Goal: Task Accomplishment & Management: Manage account settings

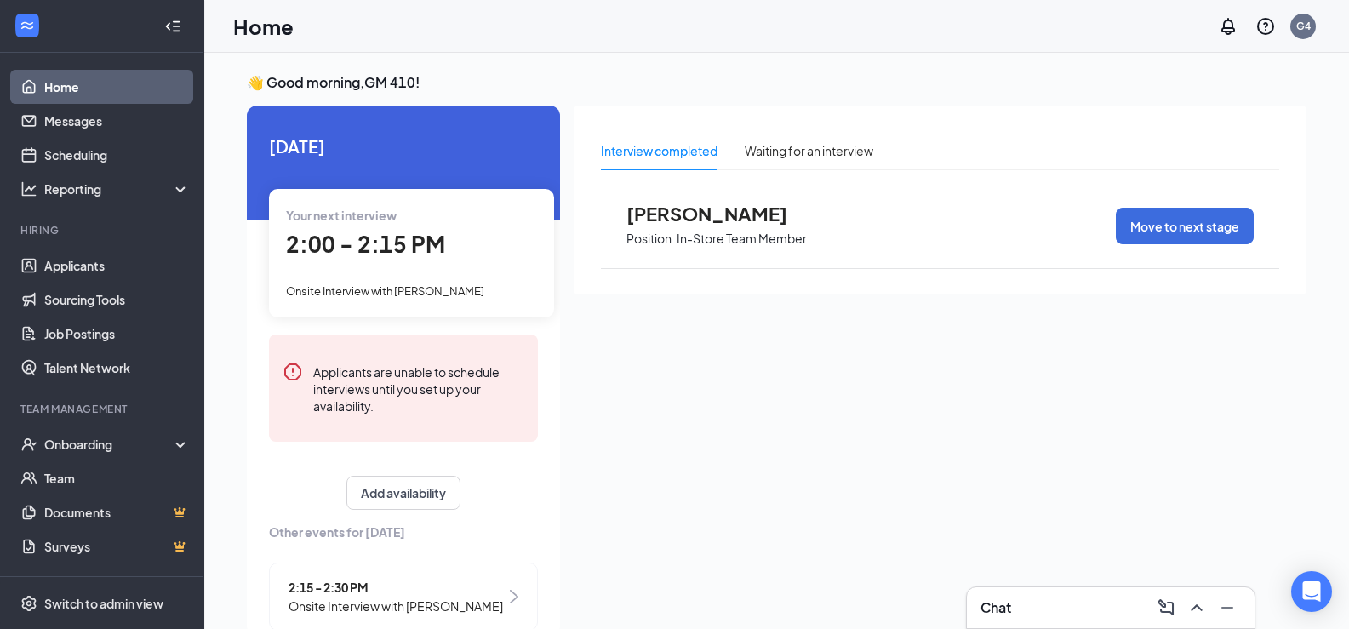
scroll to position [36, 0]
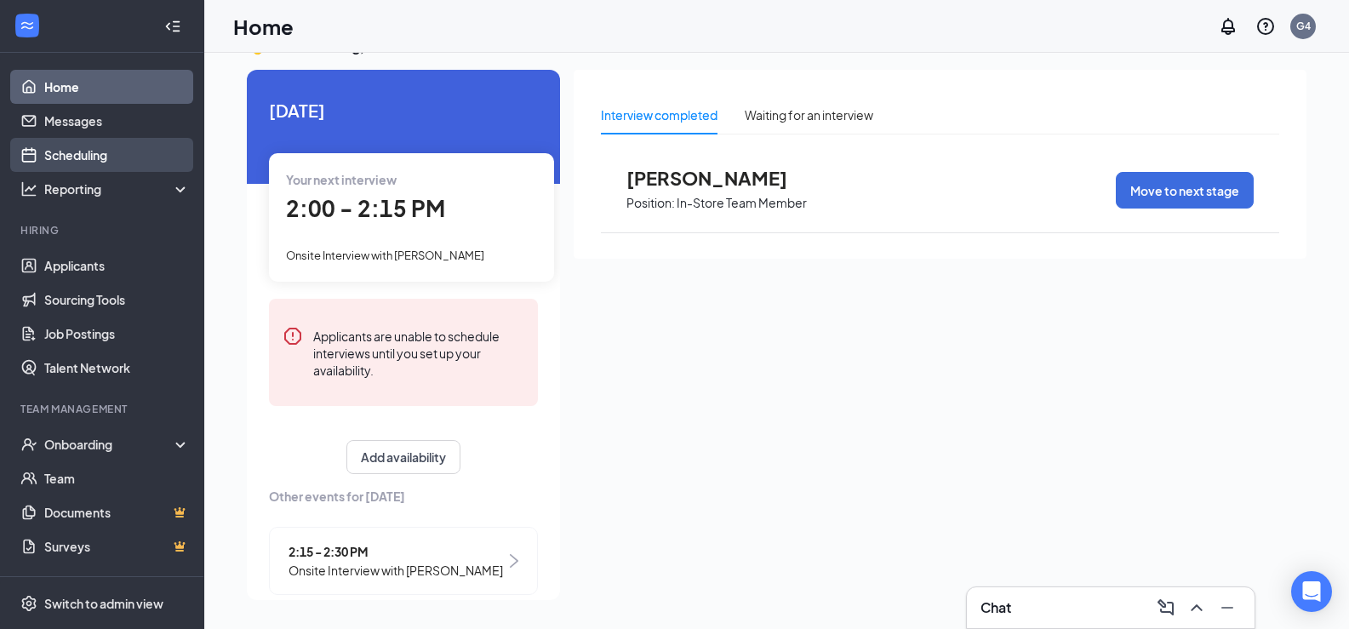
click at [77, 159] on link "Scheduling" at bounding box center [117, 155] width 146 height 34
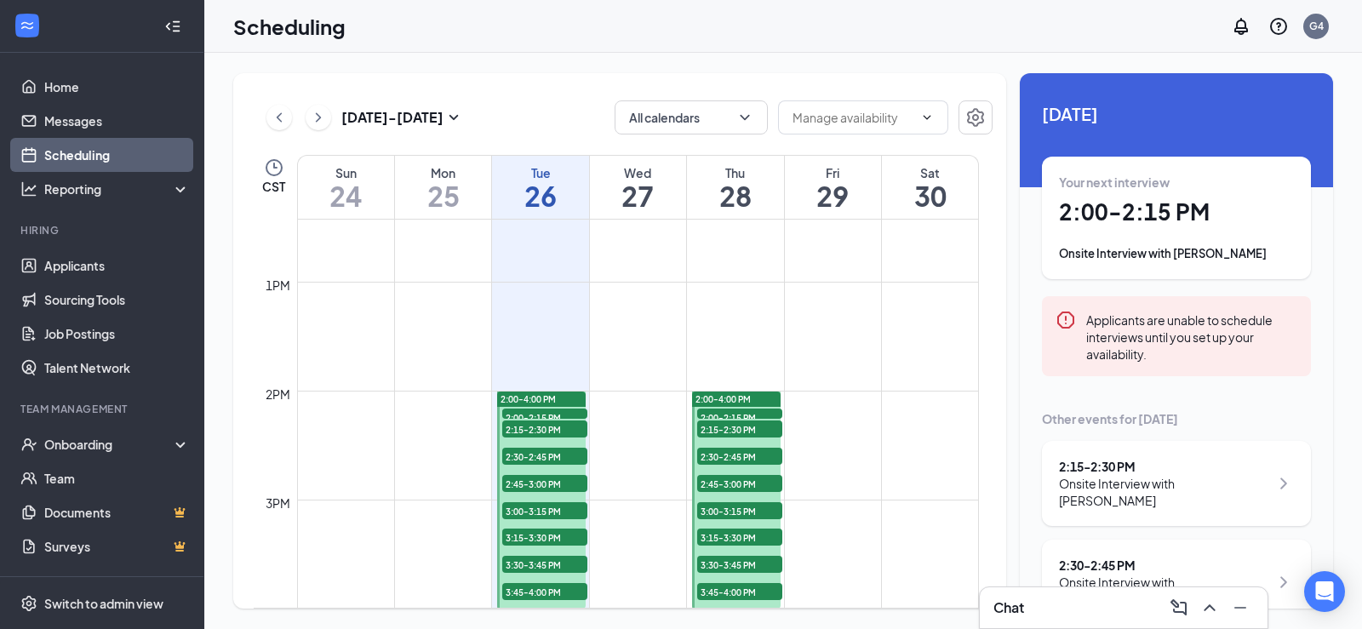
scroll to position [1348, 0]
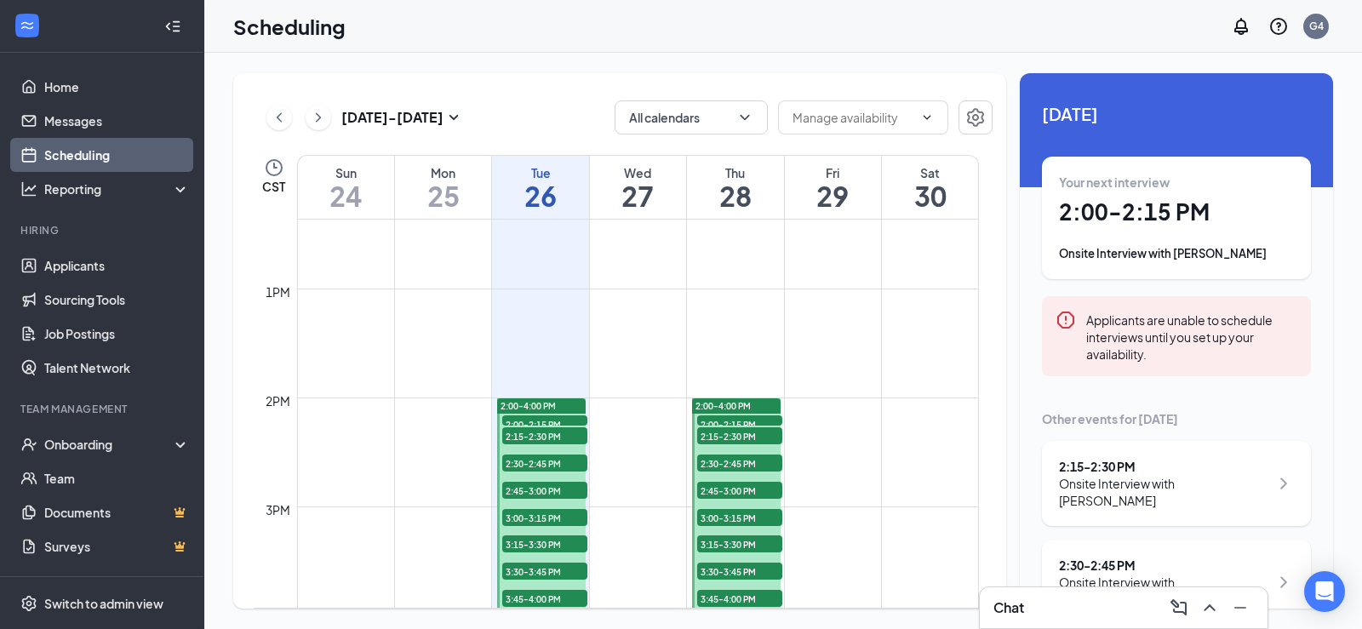
click at [323, 118] on icon "ChevronRight" at bounding box center [318, 117] width 17 height 20
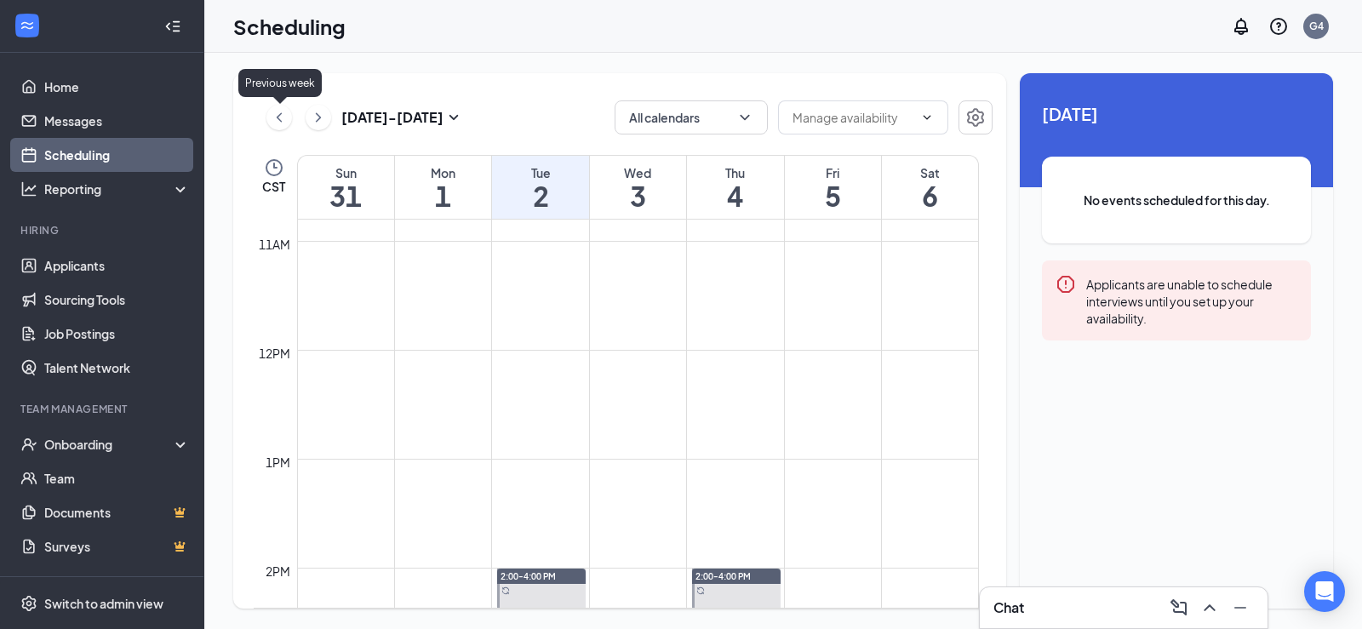
click at [278, 121] on icon "ChevronLeft" at bounding box center [279, 117] width 17 height 20
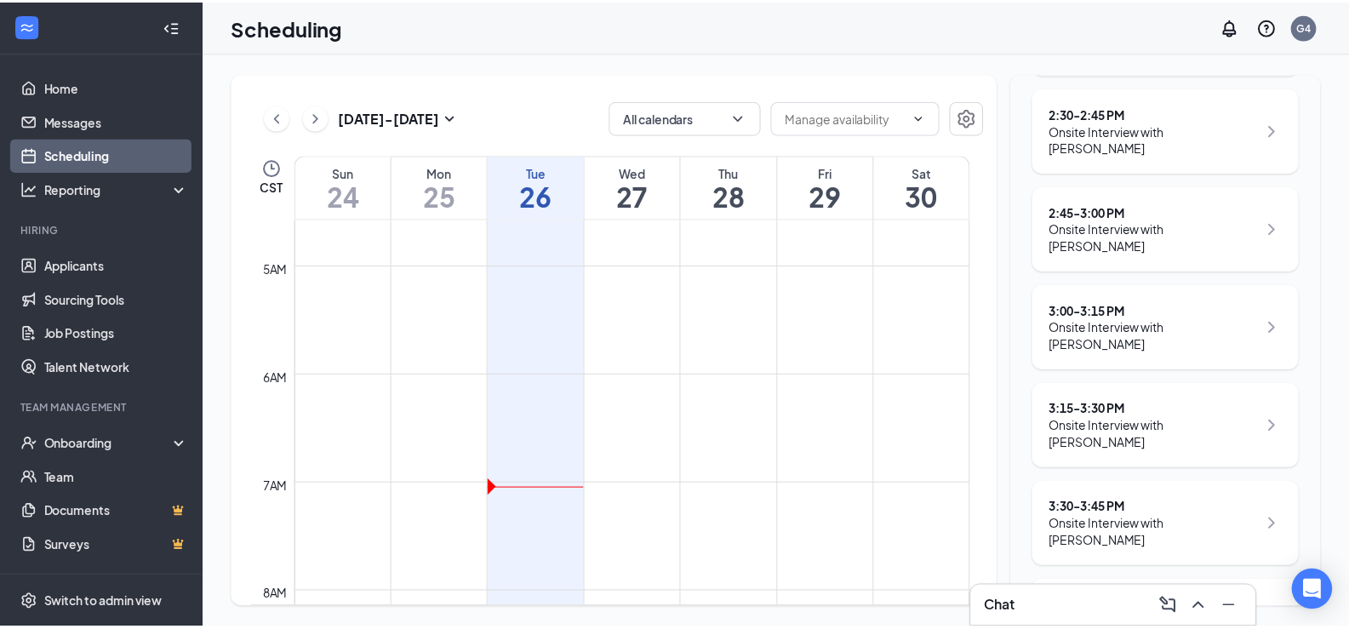
scroll to position [496, 0]
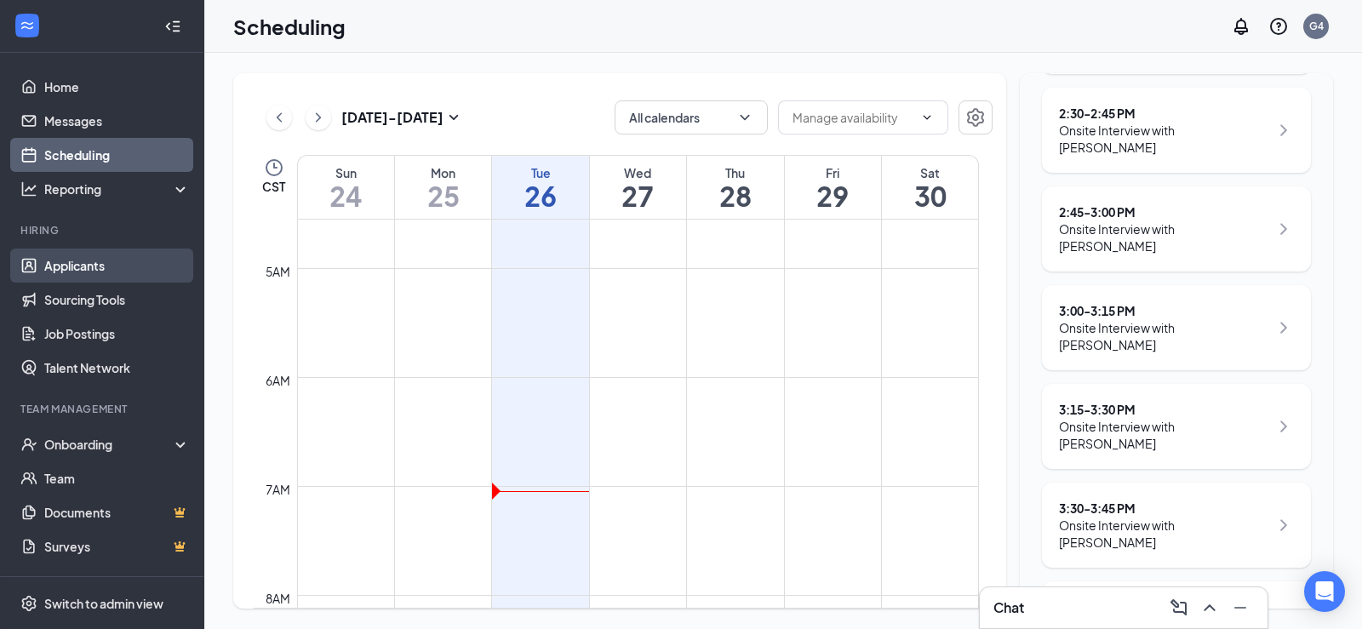
click at [94, 272] on link "Applicants" at bounding box center [117, 266] width 146 height 34
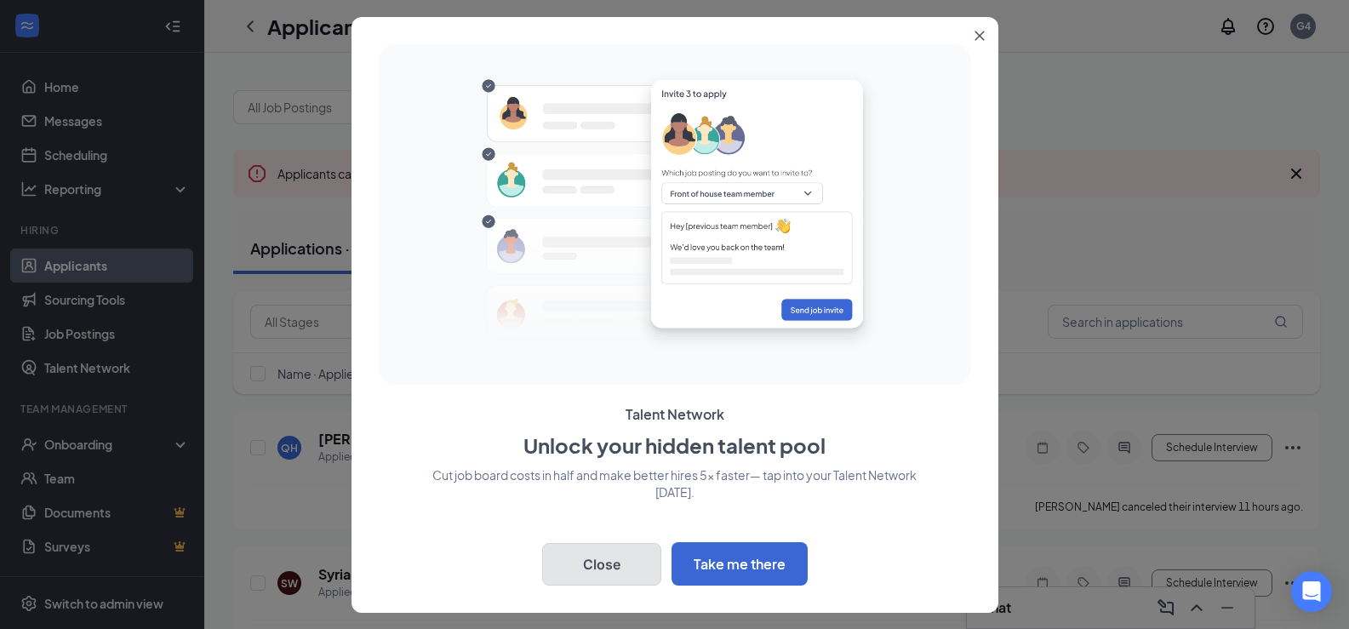
click at [610, 565] on button "Close" at bounding box center [601, 564] width 119 height 43
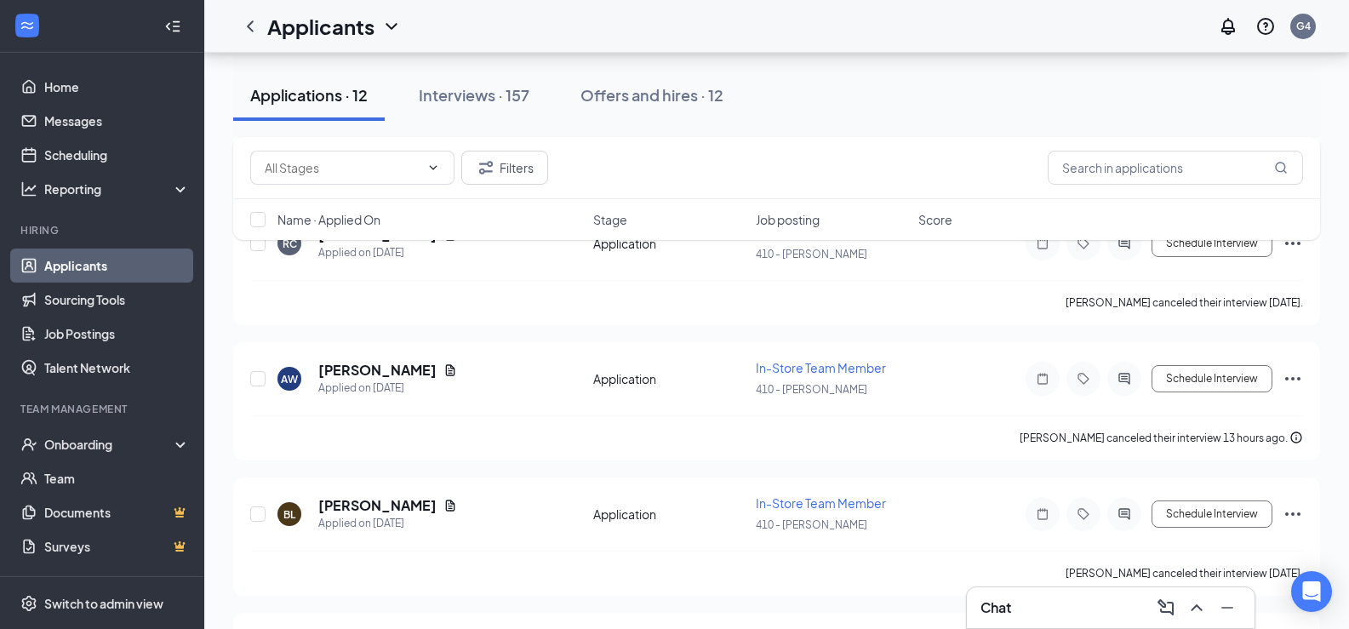
scroll to position [766, 0]
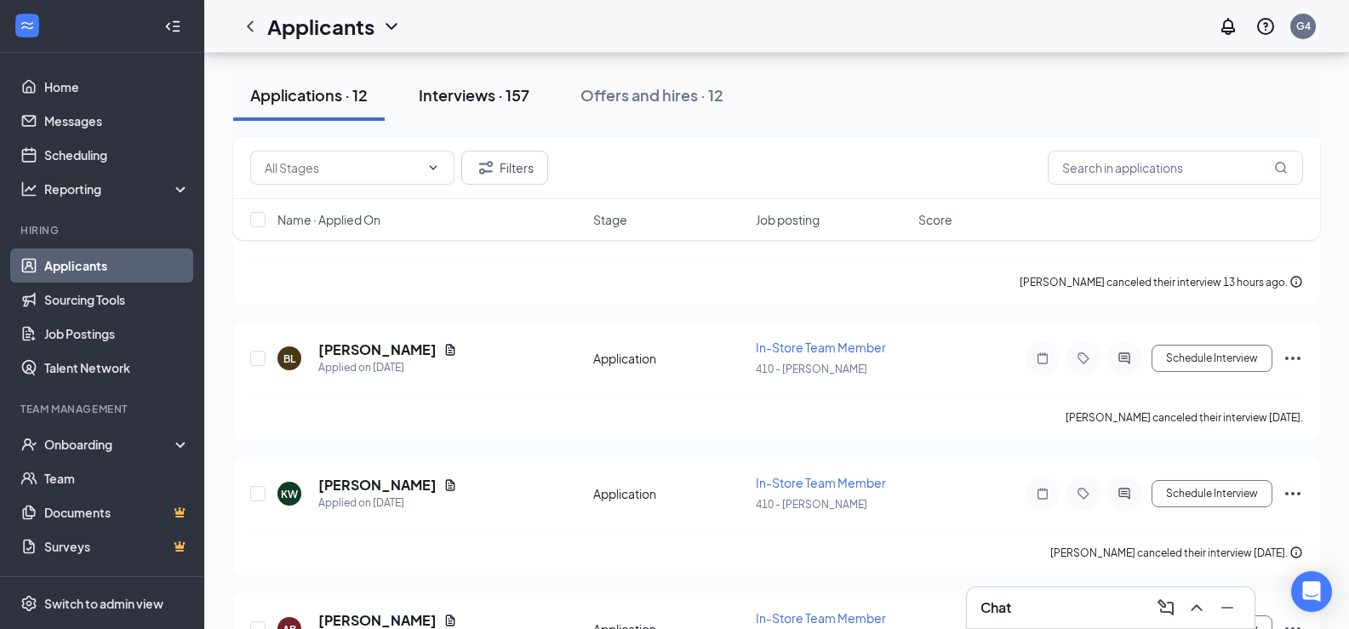
click at [498, 101] on div "Interviews · 157" at bounding box center [474, 94] width 111 height 21
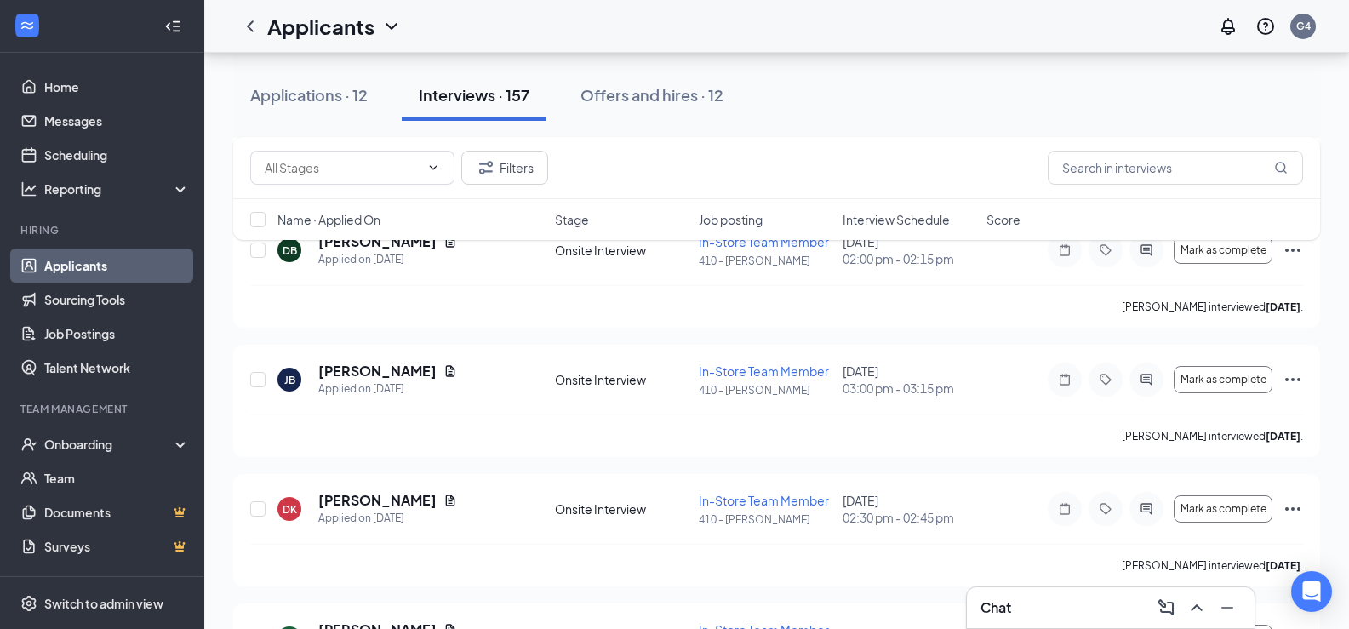
scroll to position [14310, 0]
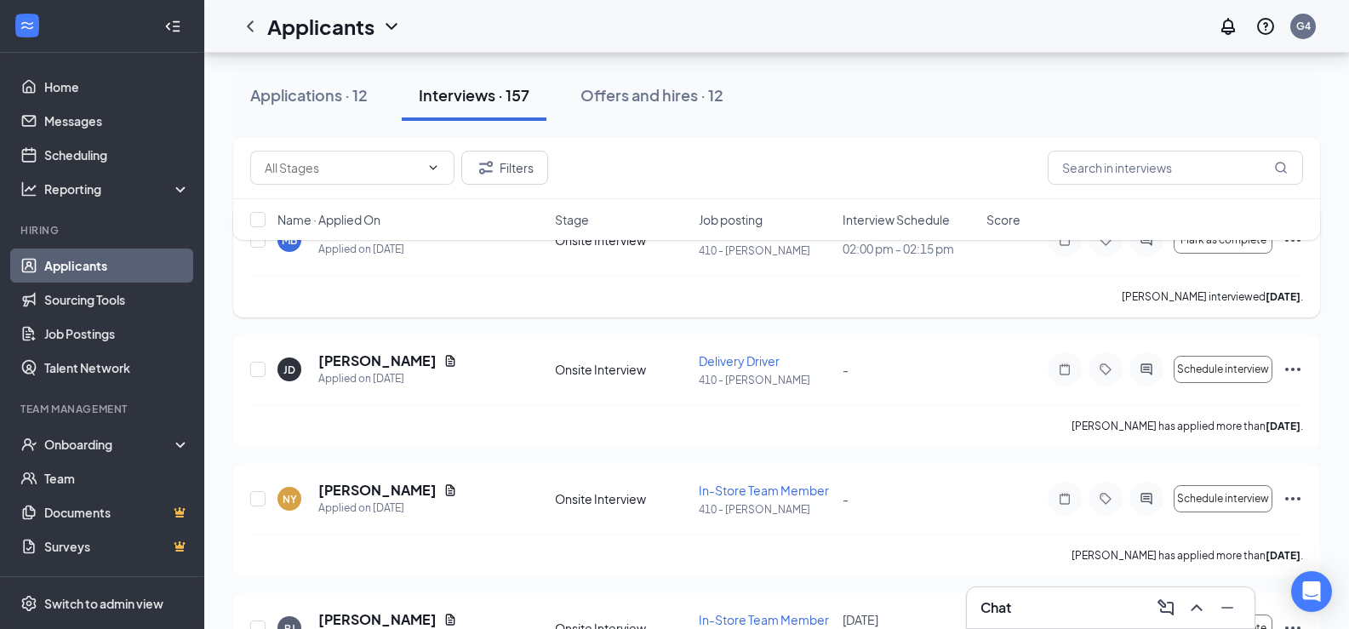
click at [1295, 250] on icon "Ellipses" at bounding box center [1293, 240] width 20 height 20
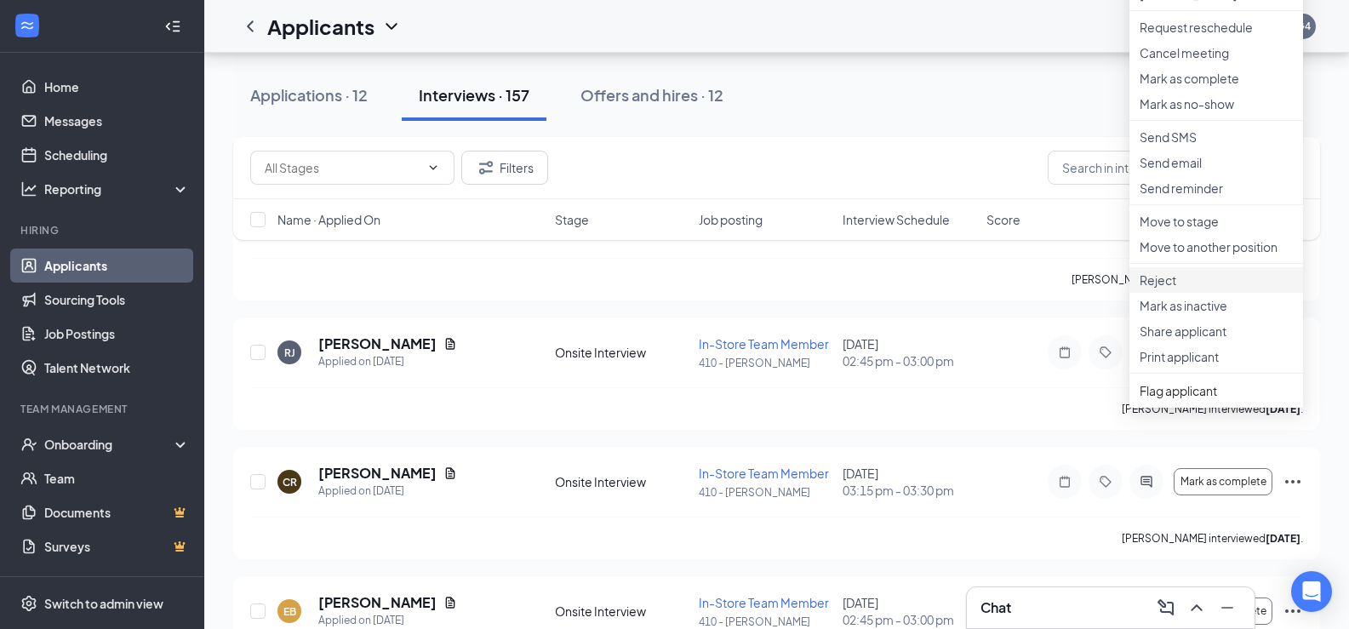
scroll to position [14615, 0]
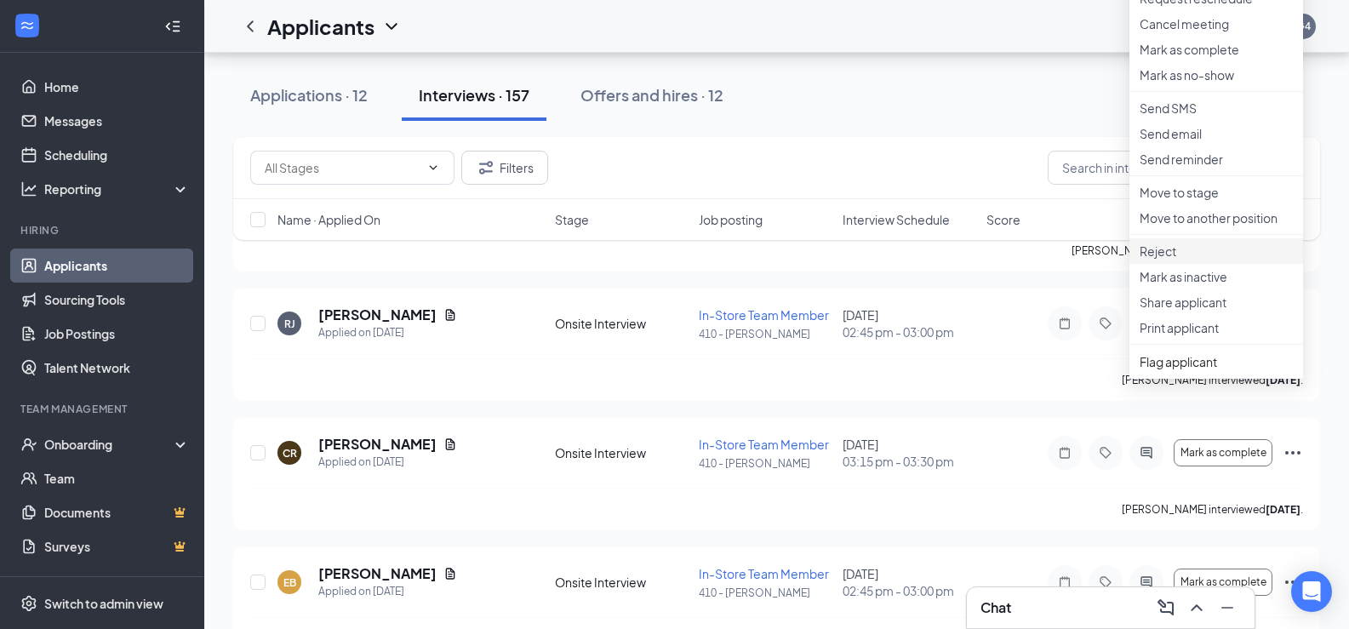
click at [1174, 260] on p "Reject" at bounding box center [1216, 251] width 153 height 17
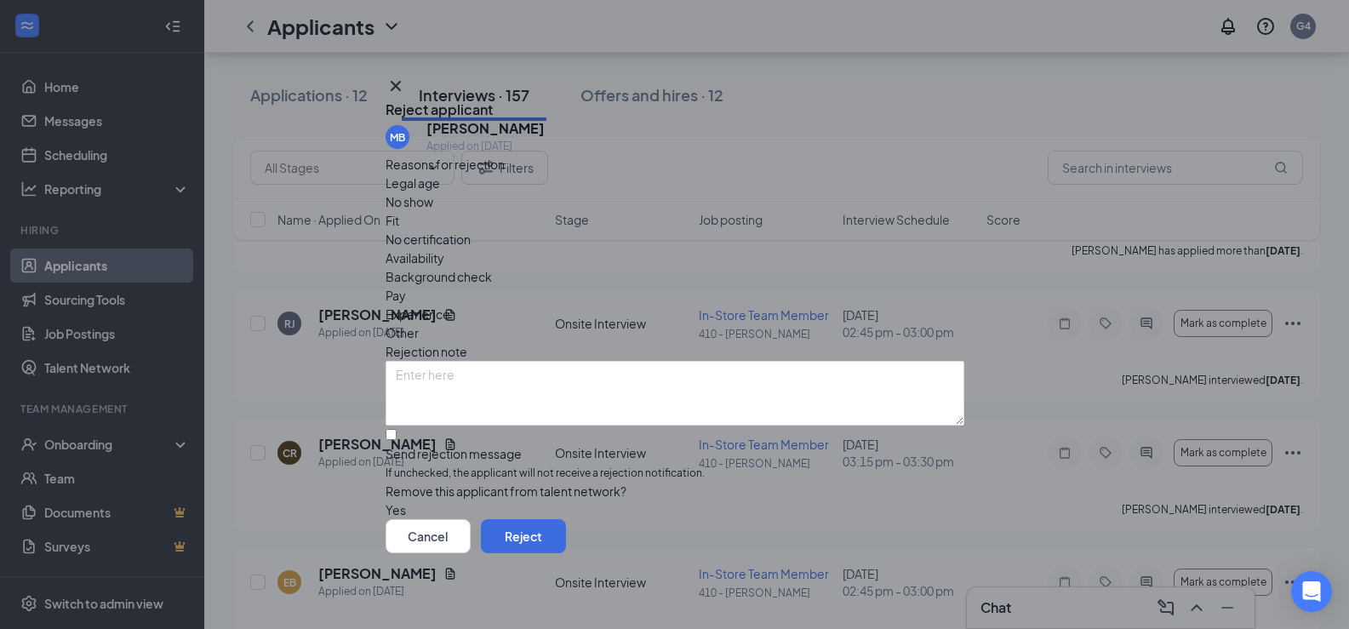
click at [419, 323] on span "Other" at bounding box center [402, 332] width 33 height 19
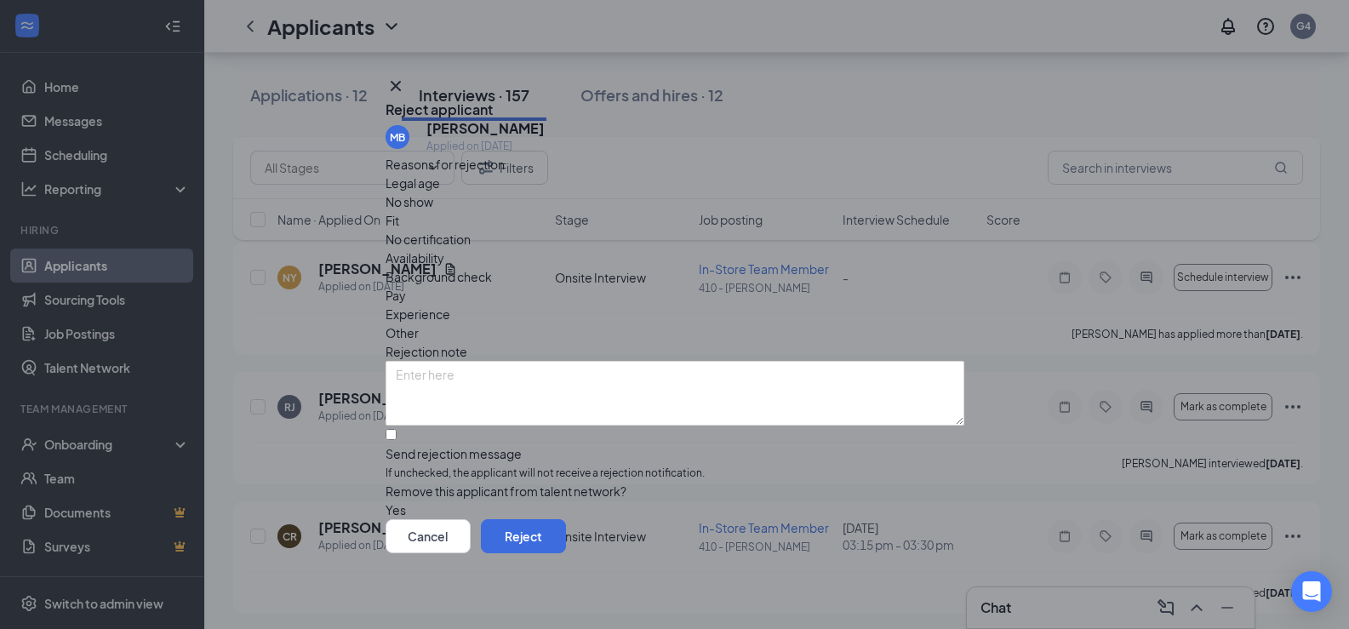
scroll to position [14529, 0]
click at [406, 76] on icon "Cross" at bounding box center [396, 86] width 20 height 20
click at [936, 75] on div "Applications · 12 Interviews · 157 Offers and hires · 12" at bounding box center [776, 95] width 1087 height 51
